Goal: Task Accomplishment & Management: Manage account settings

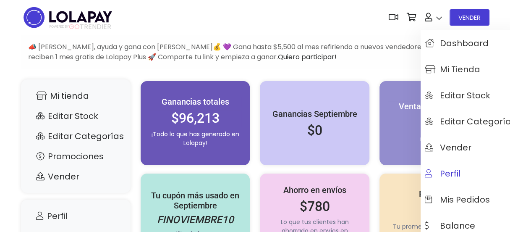
click at [461, 168] on link "Perfil" at bounding box center [470, 173] width 99 height 26
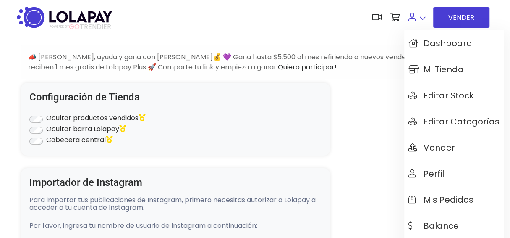
type input "**********"
click at [448, 62] on link "Mi tienda" at bounding box center [453, 69] width 99 height 26
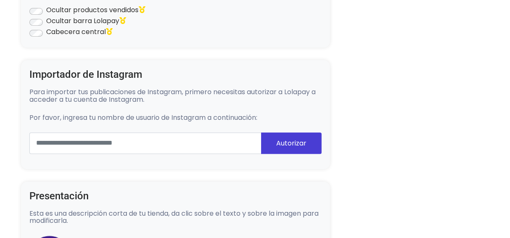
scroll to position [126, 0]
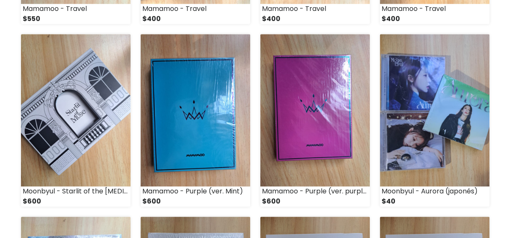
scroll to position [613, 0]
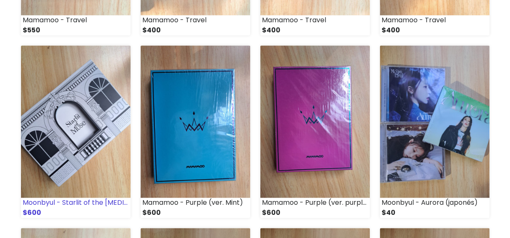
click at [89, 123] on img at bounding box center [76, 121] width 110 height 152
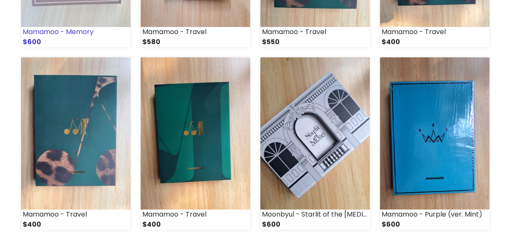
scroll to position [248, 0]
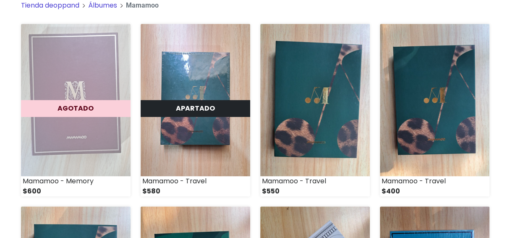
scroll to position [107, 0]
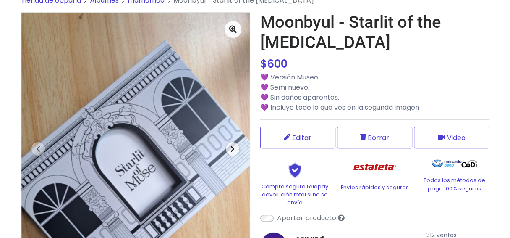
scroll to position [126, 0]
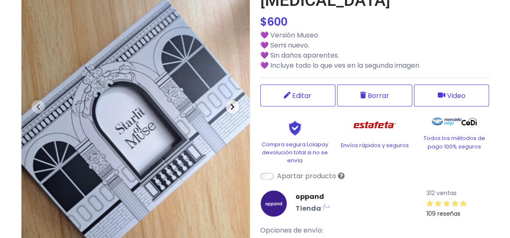
click at [233, 110] on span "button" at bounding box center [232, 106] width 13 height 13
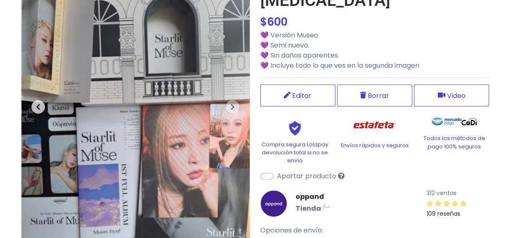
click at [32, 103] on span "button" at bounding box center [37, 106] width 13 height 13
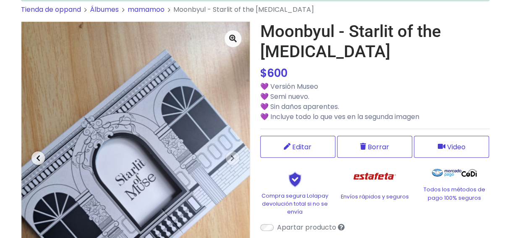
scroll to position [0, 0]
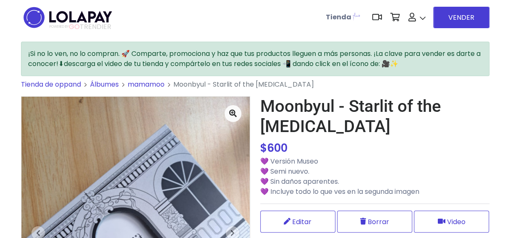
click at [156, 86] on link "mamamoo" at bounding box center [146, 84] width 37 height 10
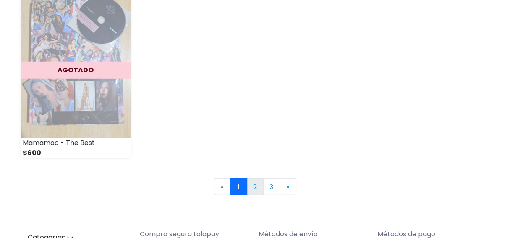
scroll to position [1243, 0]
click at [254, 182] on link "2" at bounding box center [255, 186] width 17 height 17
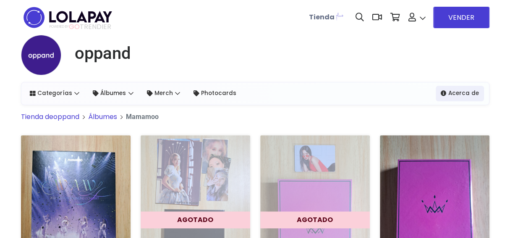
click at [92, 56] on h1 "oppand" at bounding box center [103, 53] width 56 height 20
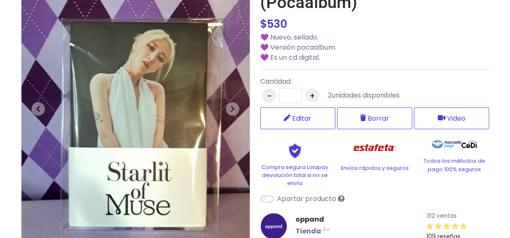
scroll to position [126, 0]
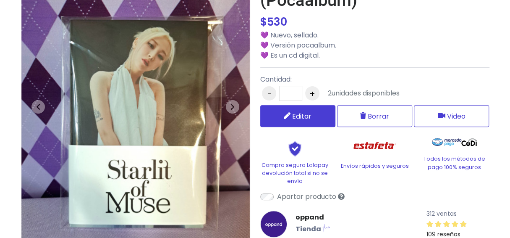
click at [302, 116] on span "Editar" at bounding box center [301, 116] width 19 height 10
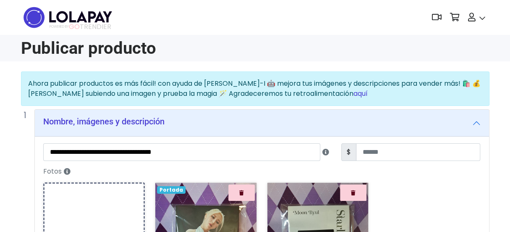
scroll to position [42, 0]
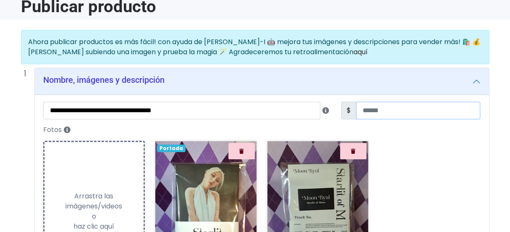
drag, startPoint x: 380, startPoint y: 107, endPoint x: 360, endPoint y: 107, distance: 19.3
click at [360, 107] on input "***" at bounding box center [418, 111] width 124 height 18
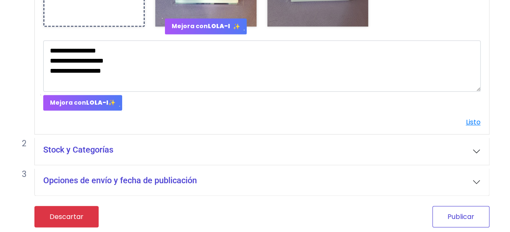
type input "***"
click at [463, 212] on button "Publicar" at bounding box center [460, 216] width 57 height 21
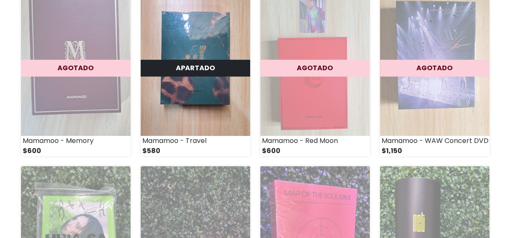
scroll to position [117, 0]
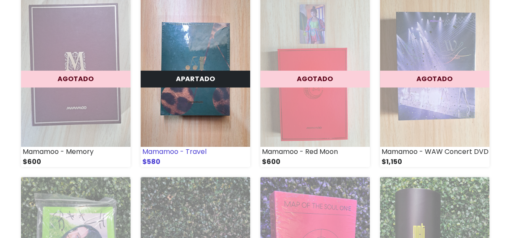
click at [195, 92] on img at bounding box center [196, 71] width 110 height 152
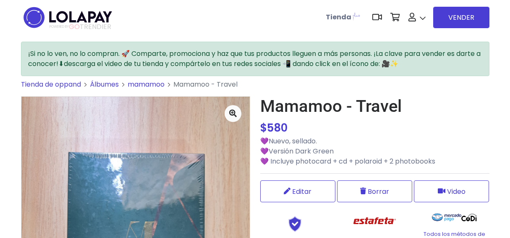
scroll to position [126, 0]
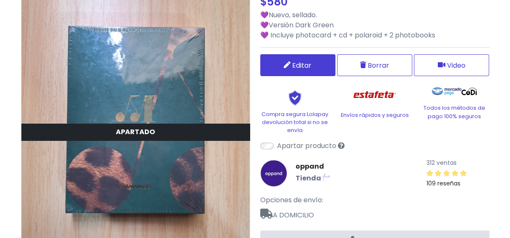
click at [304, 73] on link "Editar" at bounding box center [297, 65] width 75 height 22
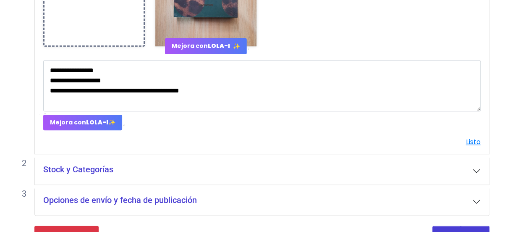
scroll to position [296, 0]
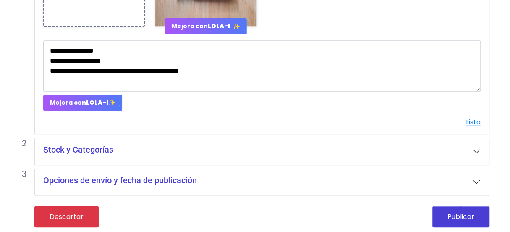
click at [472, 153] on button "Stock y Categorías" at bounding box center [262, 151] width 454 height 27
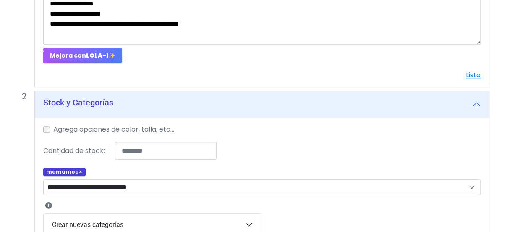
scroll to position [380, 0]
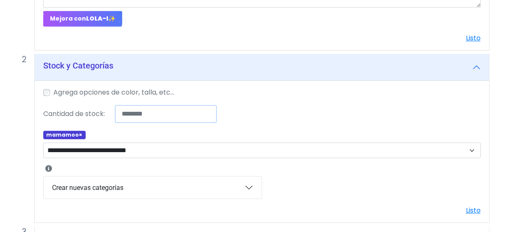
drag, startPoint x: 143, startPoint y: 111, endPoint x: 99, endPoint y: 101, distance: 44.9
click at [99, 101] on div "**********" at bounding box center [262, 151] width 454 height 141
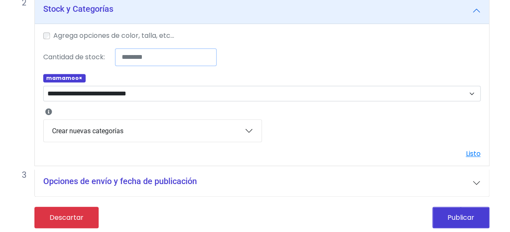
type input "*"
click at [441, 217] on button "Publicar" at bounding box center [460, 217] width 57 height 21
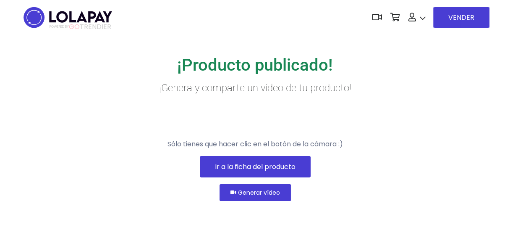
click at [86, 21] on img at bounding box center [68, 17] width 94 height 26
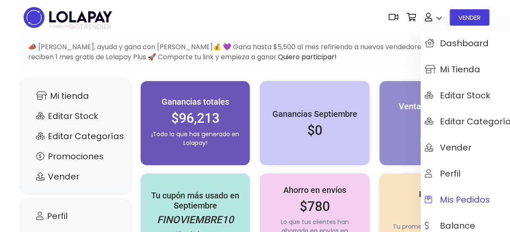
click at [456, 198] on span "Mis pedidos" at bounding box center [457, 199] width 65 height 9
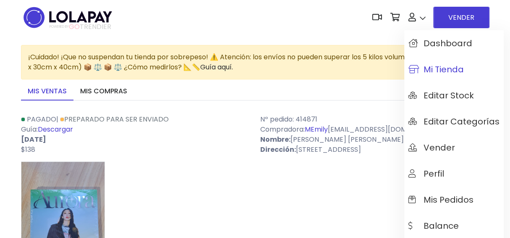
click at [443, 71] on span "Mi tienda" at bounding box center [435, 69] width 55 height 9
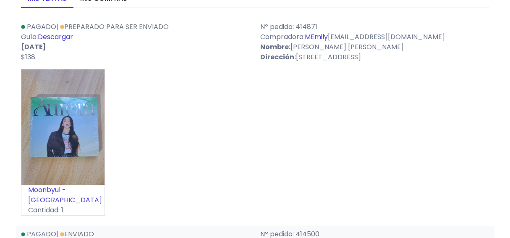
scroll to position [168, 0]
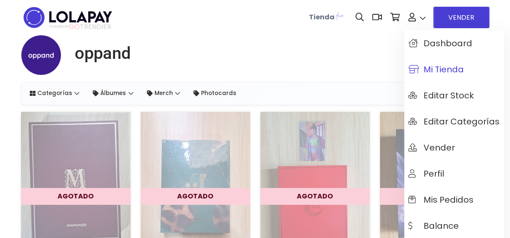
click at [442, 72] on span "Mi tienda" at bounding box center [435, 69] width 55 height 9
click at [426, 199] on span "Mis pedidos" at bounding box center [440, 199] width 65 height 9
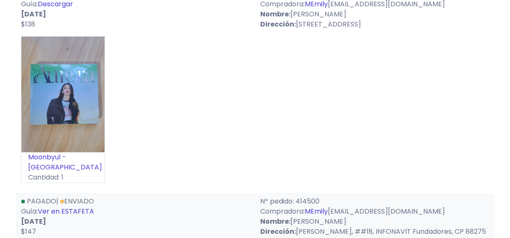
scroll to position [42, 0]
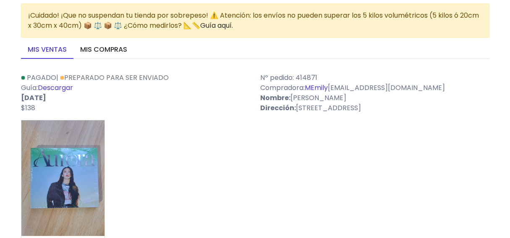
click at [68, 88] on link "Descargar" at bounding box center [55, 88] width 35 height 10
click at [480, 104] on p "Dirección: Berilio, #424b, Villas del Alcali, CP 66003" at bounding box center [374, 108] width 229 height 10
click at [466, 155] on div "Moonbyul - Aurora Cantidad: 1" at bounding box center [255, 196] width 469 height 153
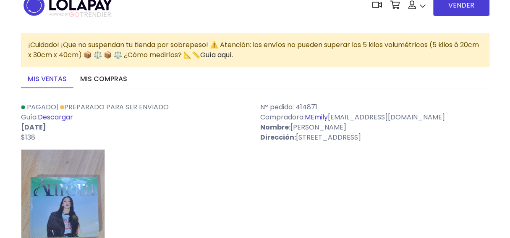
scroll to position [0, 0]
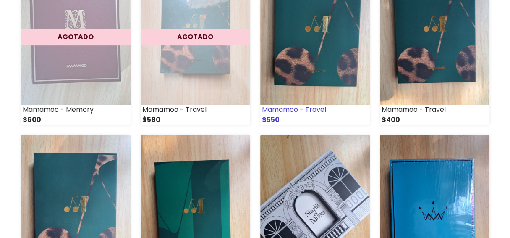
scroll to position [183, 0]
